Goal: Information Seeking & Learning: Learn about a topic

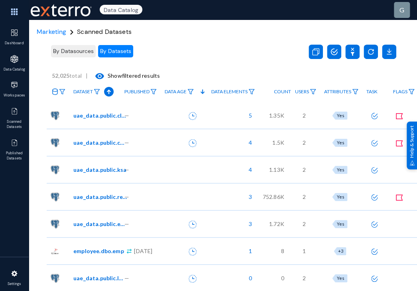
click at [62, 55] on button "By Datasources" at bounding box center [73, 51] width 45 height 12
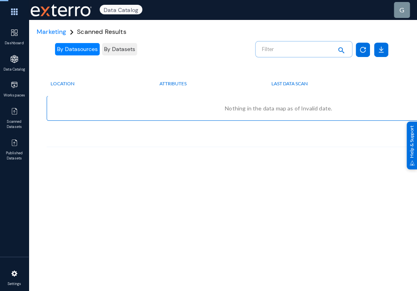
checkbox input "false"
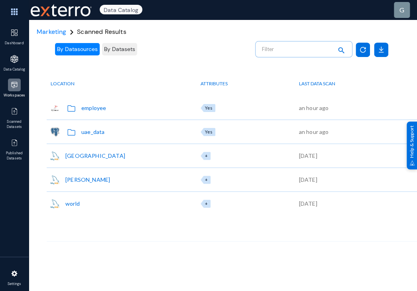
click at [12, 85] on img at bounding box center [14, 85] width 8 height 8
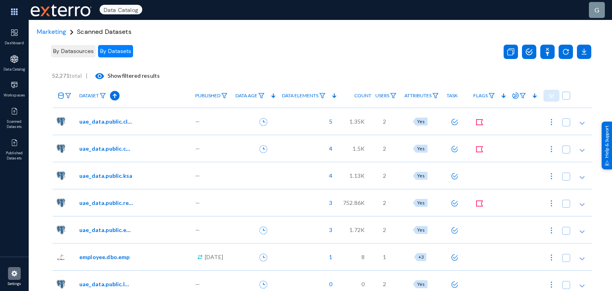
click at [15, 271] on img at bounding box center [14, 273] width 8 height 8
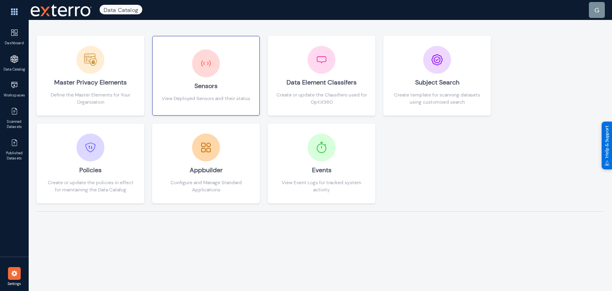
click at [209, 82] on div "Sensors" at bounding box center [206, 86] width 88 height 18
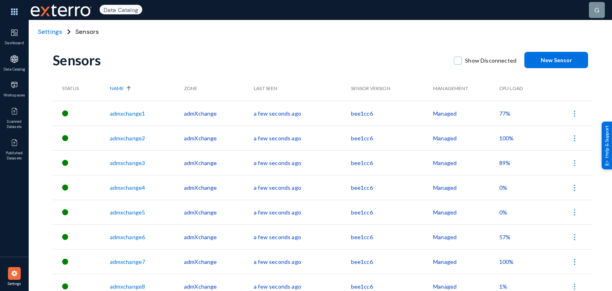
scroll to position [8, 0]
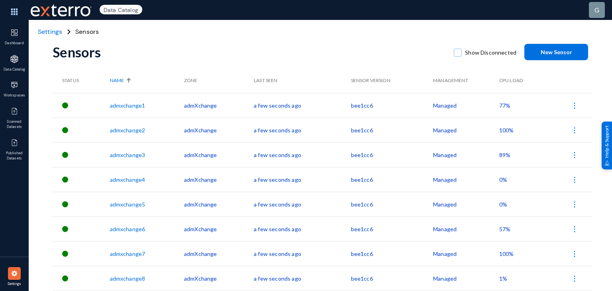
click at [13, 271] on img at bounding box center [14, 273] width 8 height 8
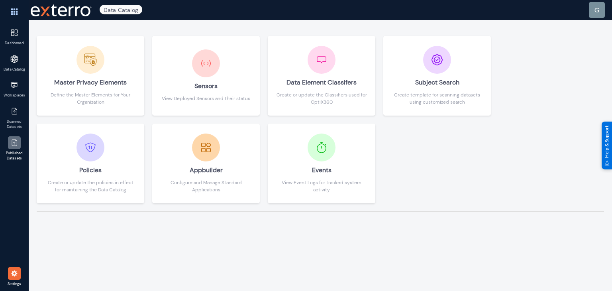
click at [11, 143] on img at bounding box center [14, 143] width 8 height 8
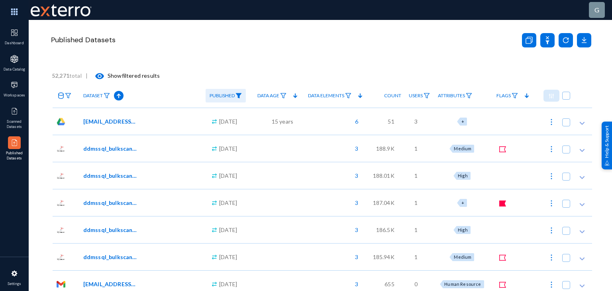
click at [196, 51] on div "Published Datasets" at bounding box center [321, 50] width 542 height 60
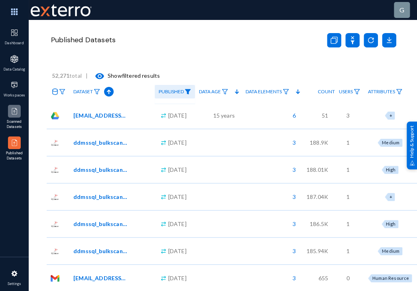
click at [14, 112] on img at bounding box center [14, 111] width 8 height 8
